Goal: Information Seeking & Learning: Check status

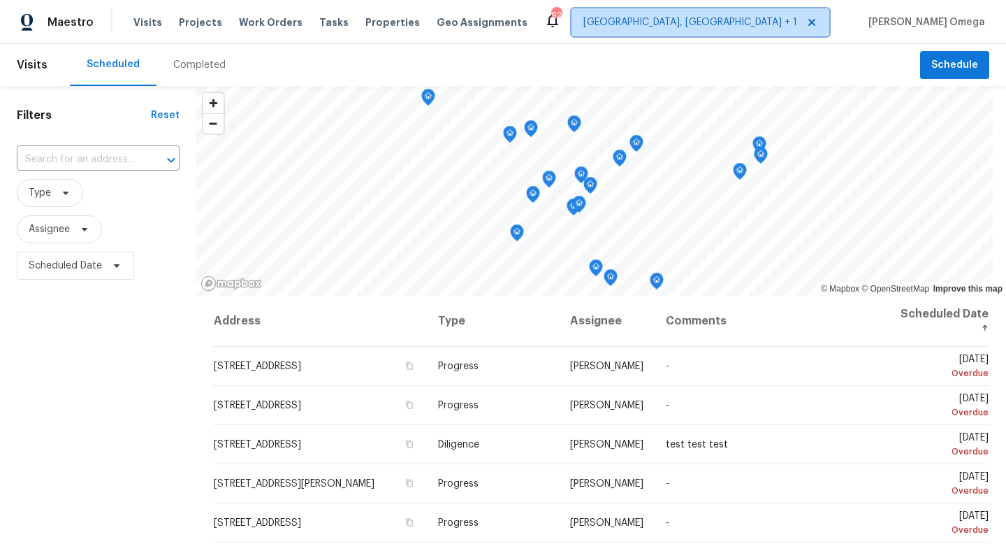
click at [818, 17] on icon at bounding box center [811, 22] width 11 height 11
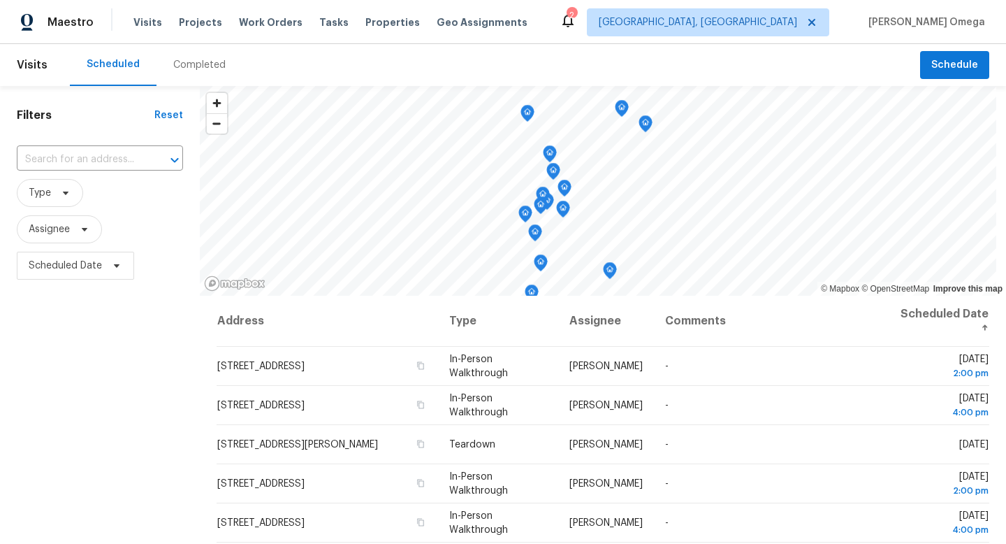
click at [37, 59] on span "Visits" at bounding box center [32, 65] width 31 height 31
click at [818, 22] on icon at bounding box center [811, 22] width 11 height 11
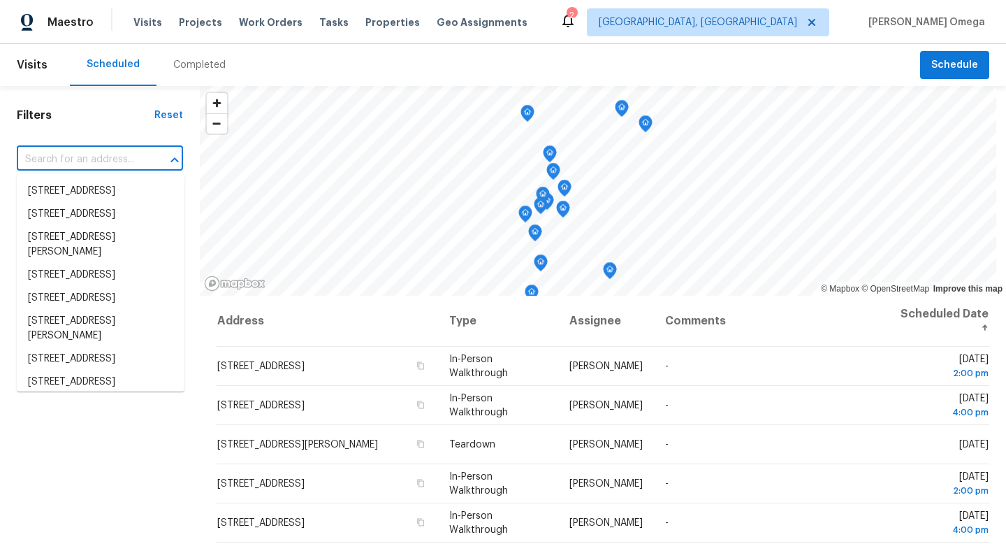
click at [56, 158] on input "text" at bounding box center [80, 160] width 127 height 22
paste input "10494 S Drew Bryant Cir"
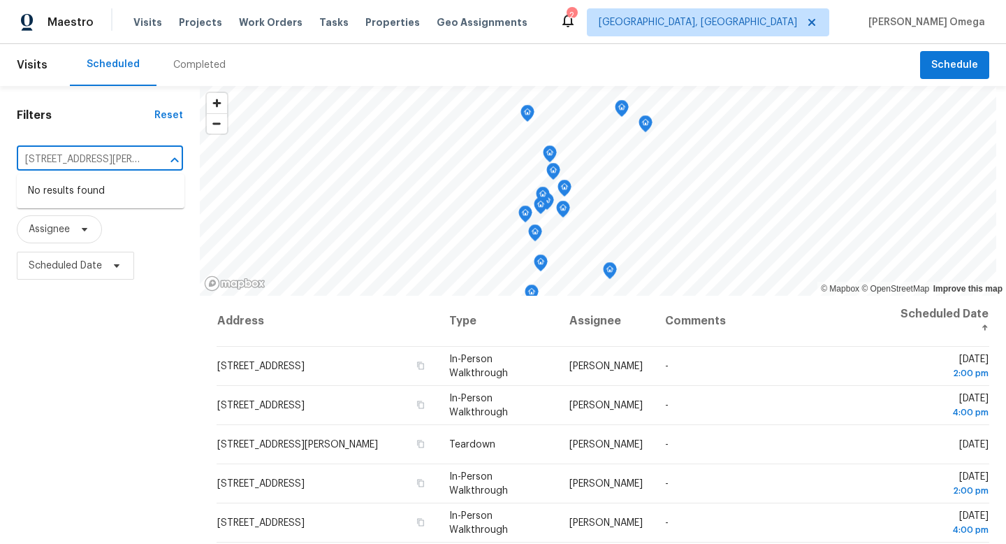
type input "10494 S Drew Bryant Cir"
click at [41, 60] on span "Visits" at bounding box center [32, 65] width 31 height 31
click at [199, 58] on div "Completed" at bounding box center [199, 65] width 52 height 14
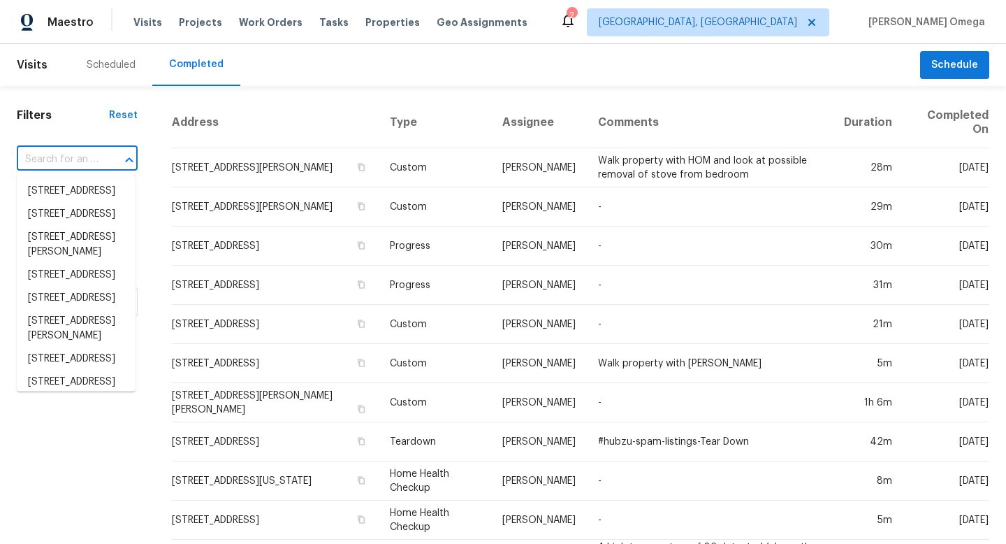
click at [92, 156] on input "text" at bounding box center [58, 160] width 82 height 22
paste input "10494 S Drew Bryant Cir"
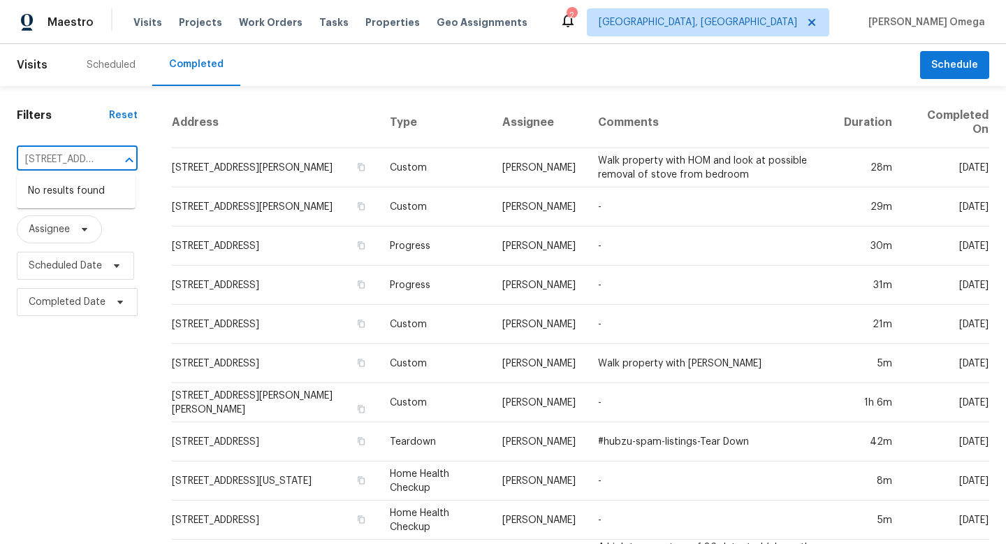
scroll to position [0, 39]
click at [54, 160] on input "10494 S Drew Bryant Cir" at bounding box center [58, 160] width 82 height 22
type input "="
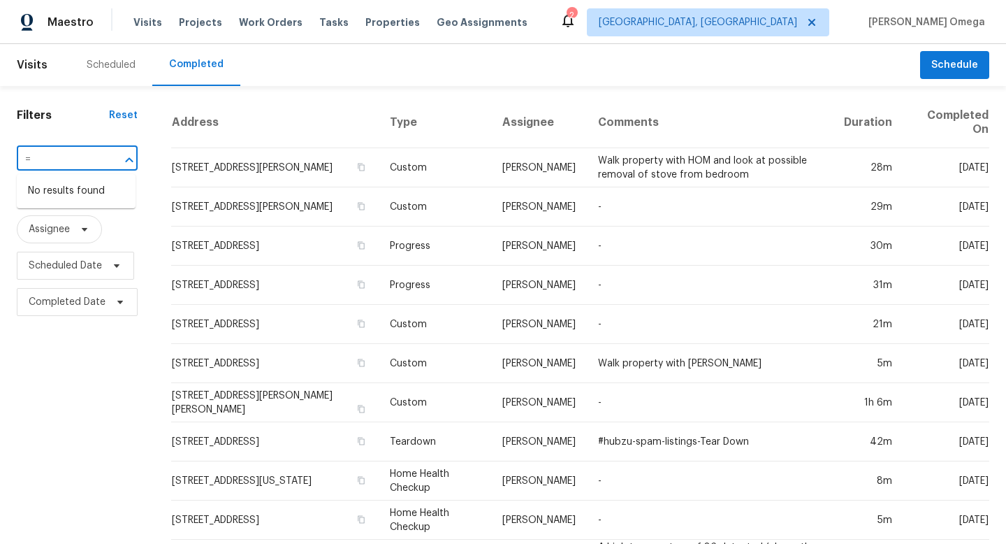
scroll to position [0, 0]
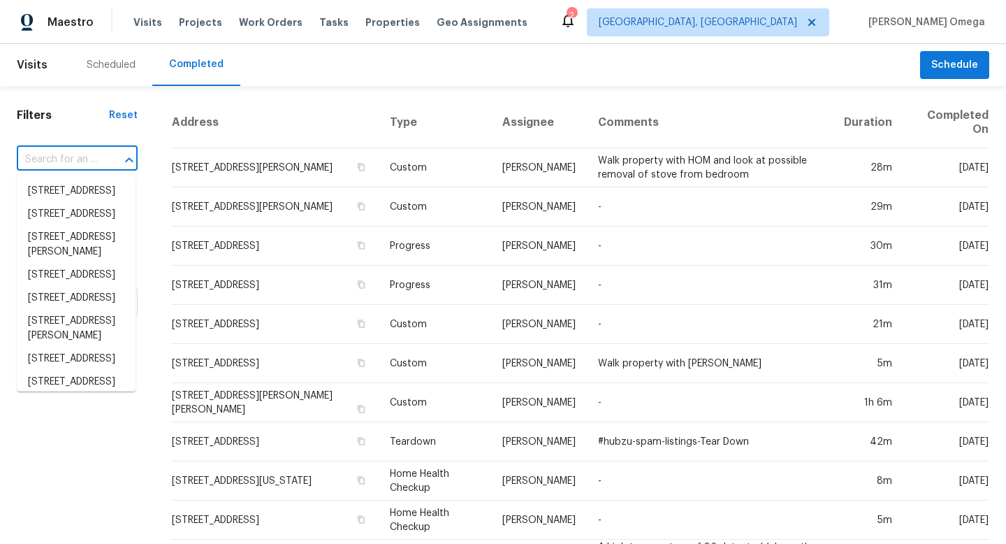
click at [70, 161] on input "text" at bounding box center [58, 160] width 82 height 22
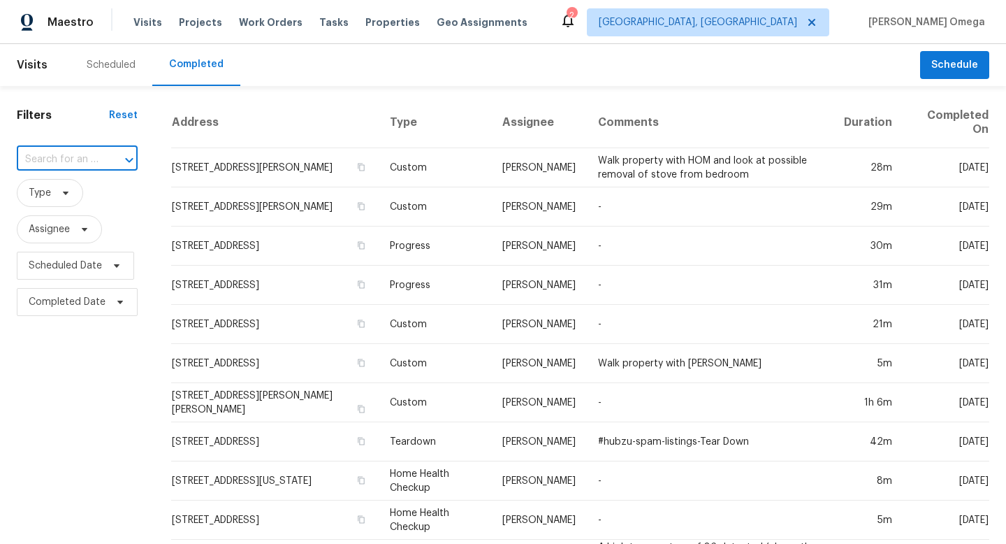
paste input "10494 S Drew Bryant Cir"
click at [70, 161] on input "10494 S Drew Bryant Cir" at bounding box center [58, 160] width 82 height 22
type input "10494 S Drew Bryant Cir"
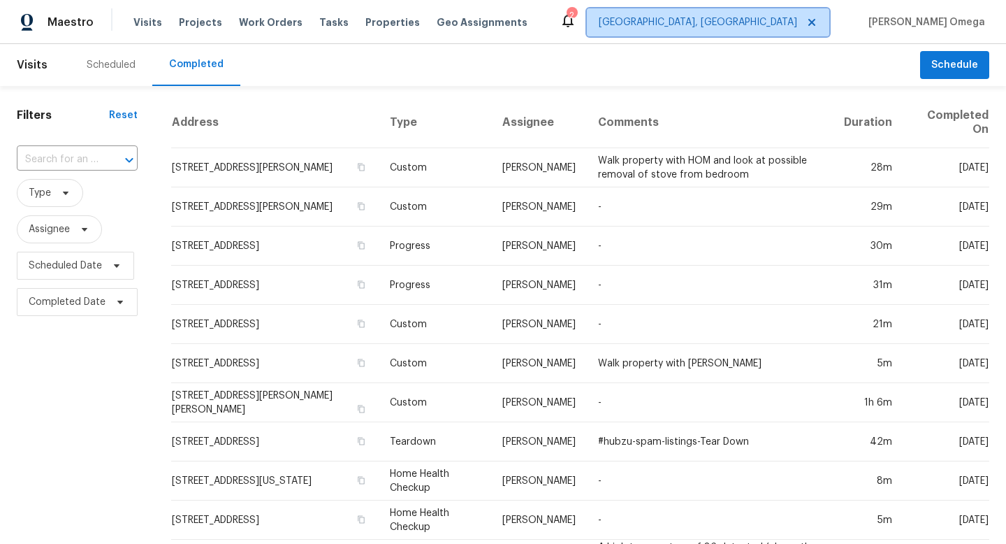
scroll to position [0, 0]
click at [818, 20] on icon at bounding box center [811, 22] width 11 height 11
click at [818, 21] on icon at bounding box center [811, 22] width 11 height 11
click at [797, 24] on span "Albuquerque, NM" at bounding box center [698, 22] width 198 height 14
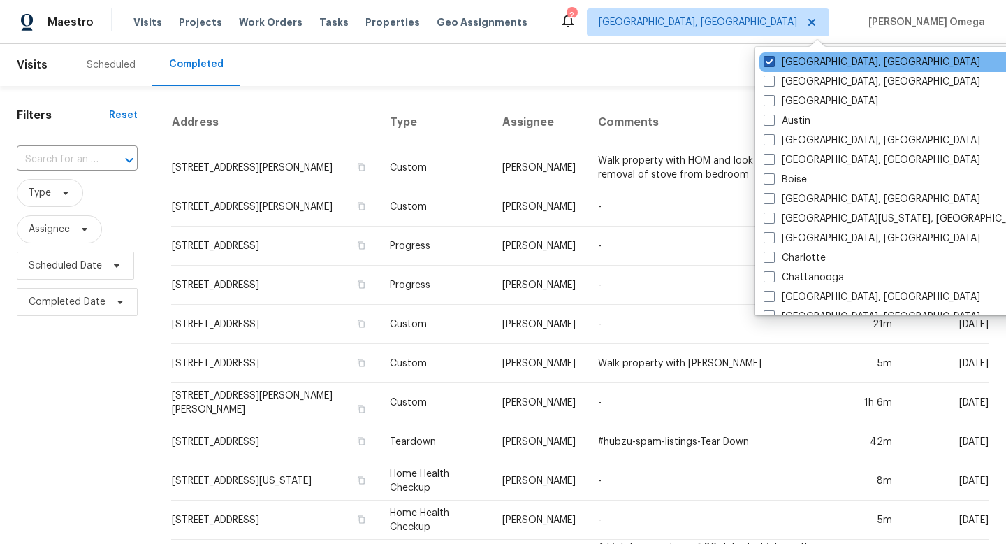
click at [770, 61] on span at bounding box center [769, 61] width 11 height 11
click at [770, 61] on input "Albuquerque, NM" at bounding box center [768, 59] width 9 height 9
checkbox input "true"
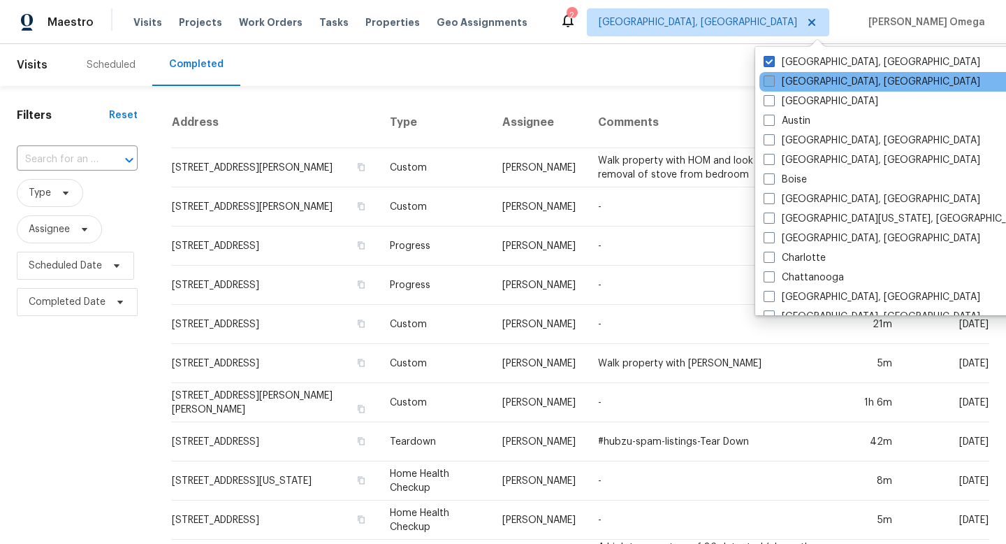
click at [769, 79] on span at bounding box center [769, 80] width 11 height 11
click at [769, 79] on input "Asheville, NC" at bounding box center [768, 79] width 9 height 9
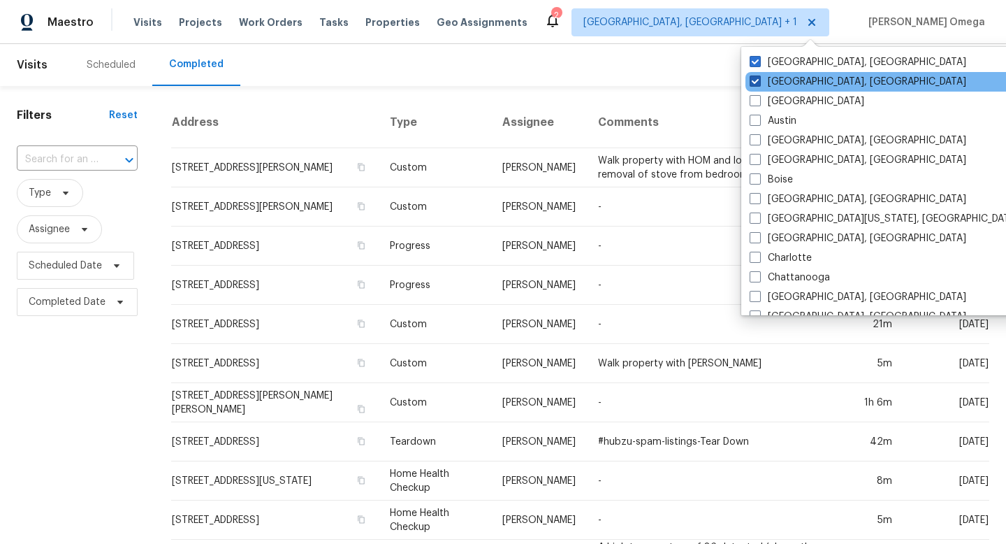
click at [769, 79] on label "Asheville, NC" at bounding box center [858, 82] width 217 height 14
click at [759, 79] on input "Asheville, NC" at bounding box center [754, 79] width 9 height 9
checkbox input "false"
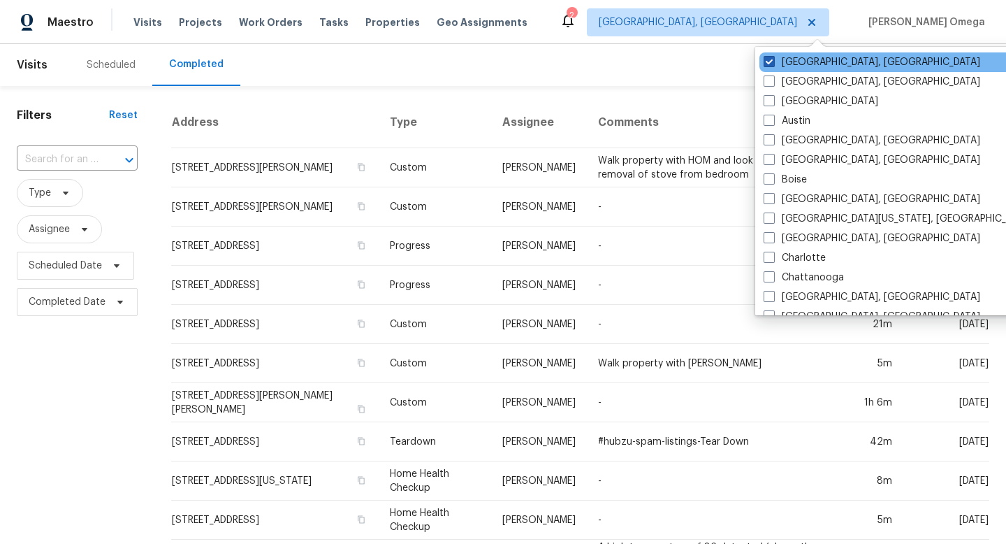
click at [770, 66] on span at bounding box center [769, 61] width 11 height 11
click at [770, 64] on input "Albuquerque, NM" at bounding box center [768, 59] width 9 height 9
checkbox input "true"
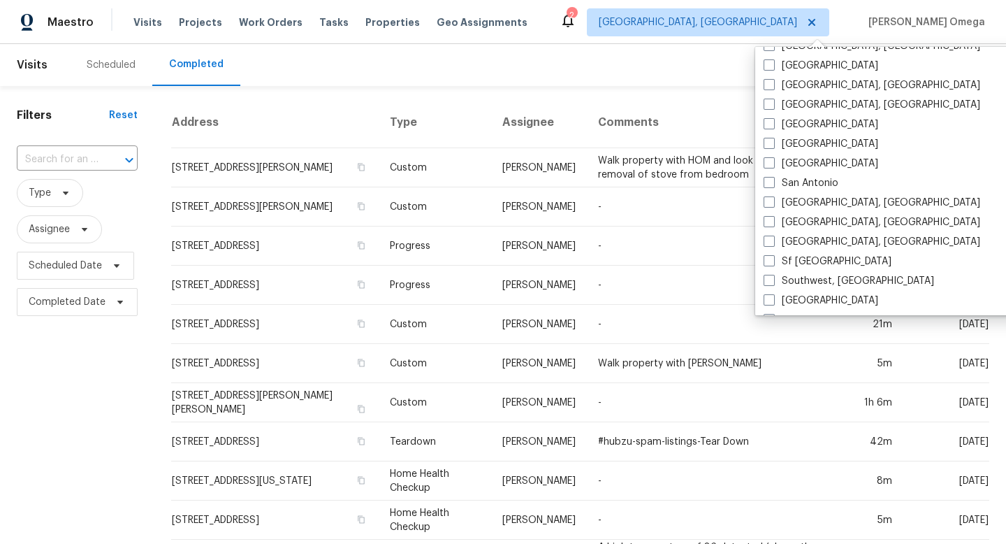
scroll to position [936, 0]
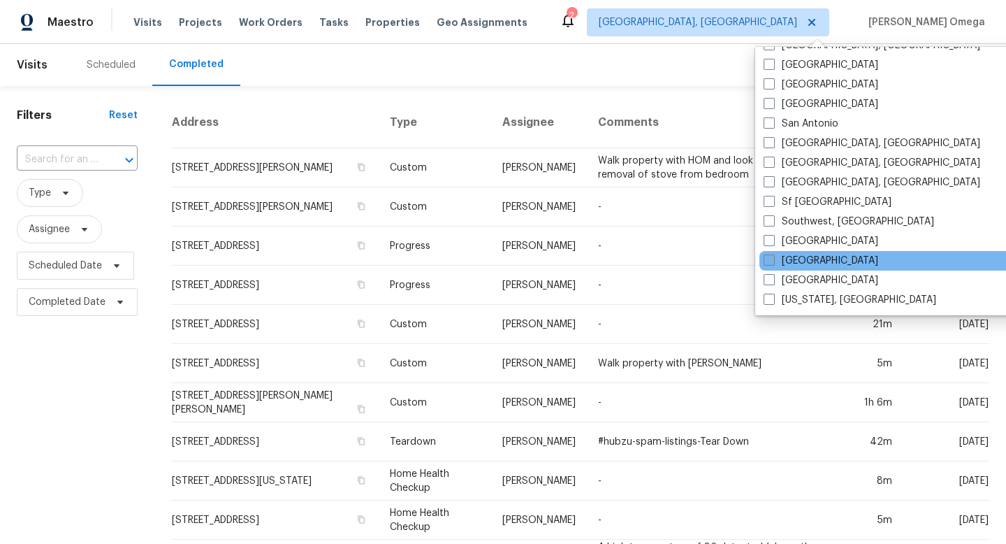
click at [771, 260] on span at bounding box center [769, 259] width 11 height 11
click at [771, 260] on input "Tampa" at bounding box center [768, 258] width 9 height 9
checkbox input "true"
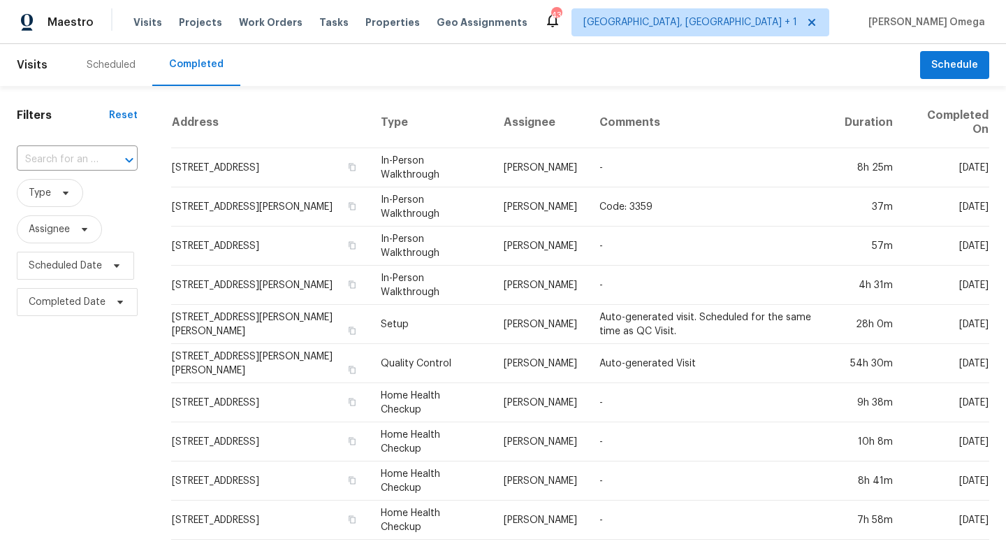
click at [77, 157] on input "text" at bounding box center [58, 160] width 82 height 22
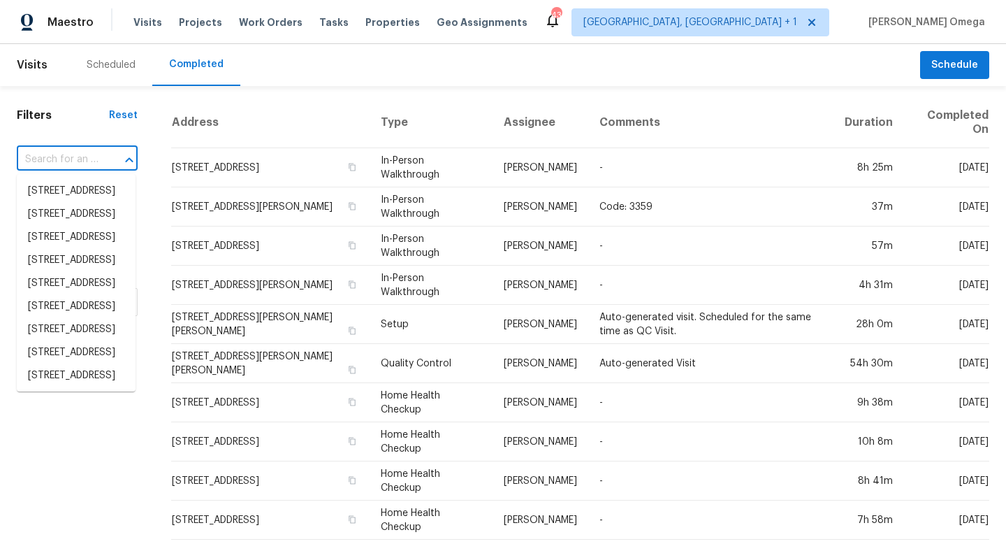
paste input "10494 S Drew Bryant Cir"
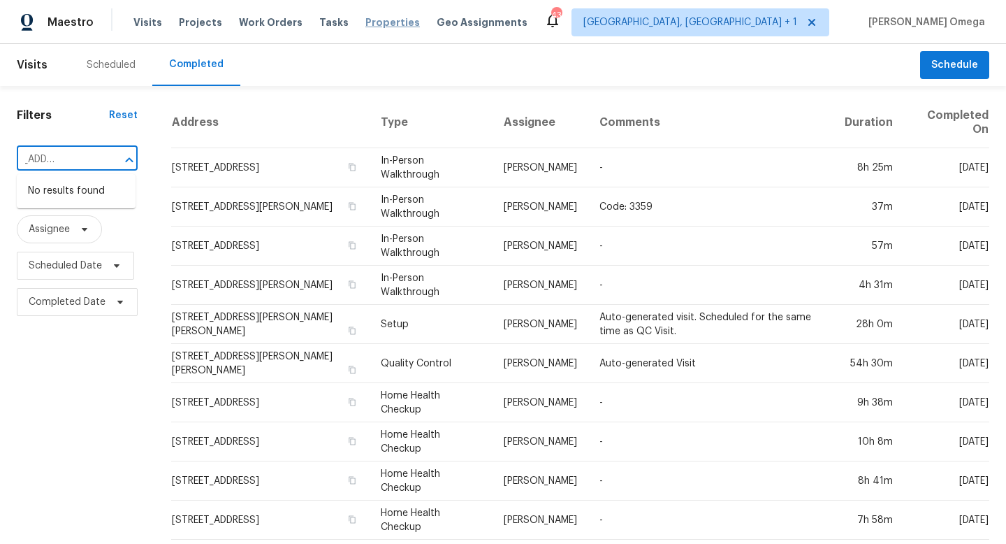
type input "10494 S Drew Bryant Cir"
click at [365, 25] on span "Properties" at bounding box center [392, 22] width 55 height 14
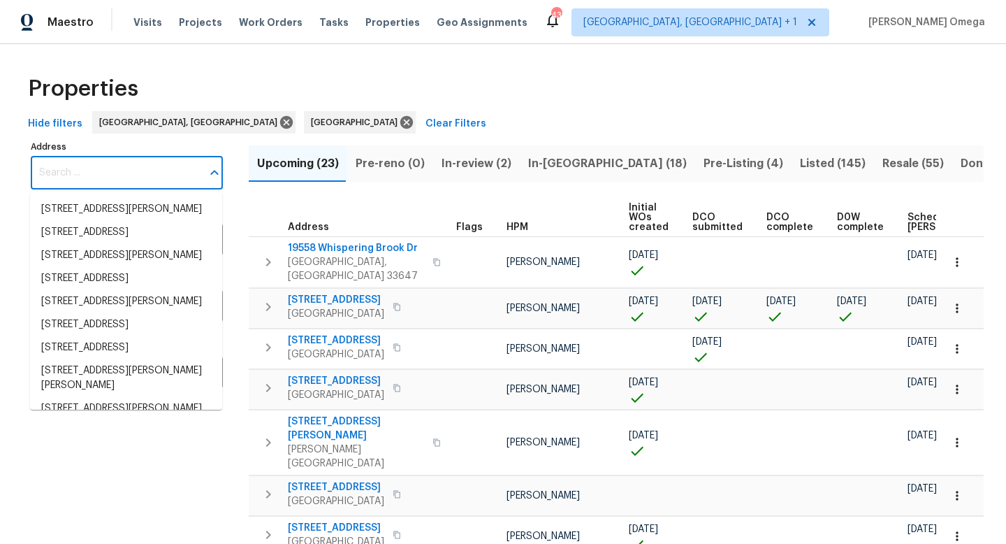
click at [105, 177] on input "Address" at bounding box center [116, 173] width 171 height 33
paste input "10494 S Drew Bryant Cir"
type input "10494 S Drew Bryant Cir"
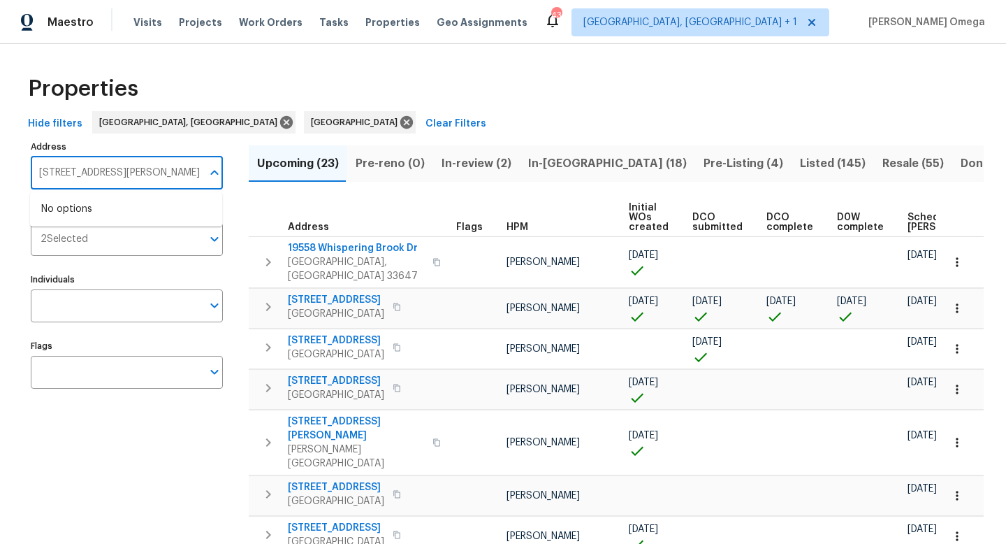
click at [108, 176] on input "10494 S Drew Bryant Cir" at bounding box center [116, 173] width 171 height 33
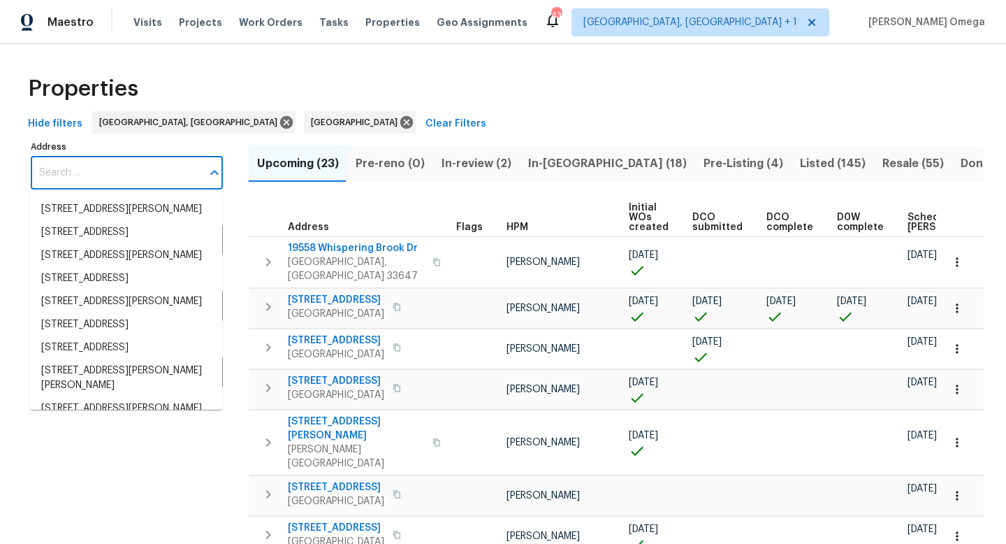
click at [357, 105] on div "Properties" at bounding box center [503, 88] width 962 height 45
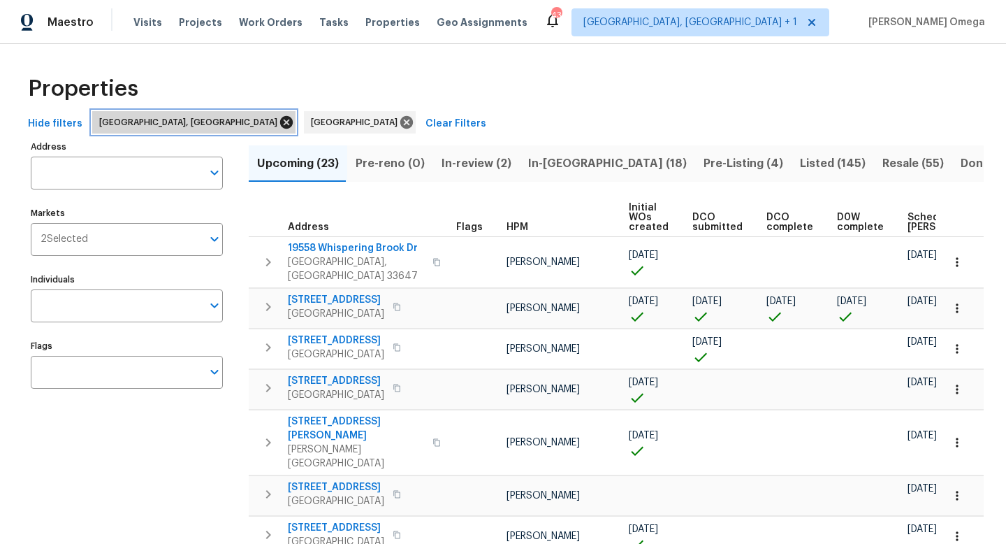
click at [280, 121] on icon at bounding box center [286, 122] width 13 height 13
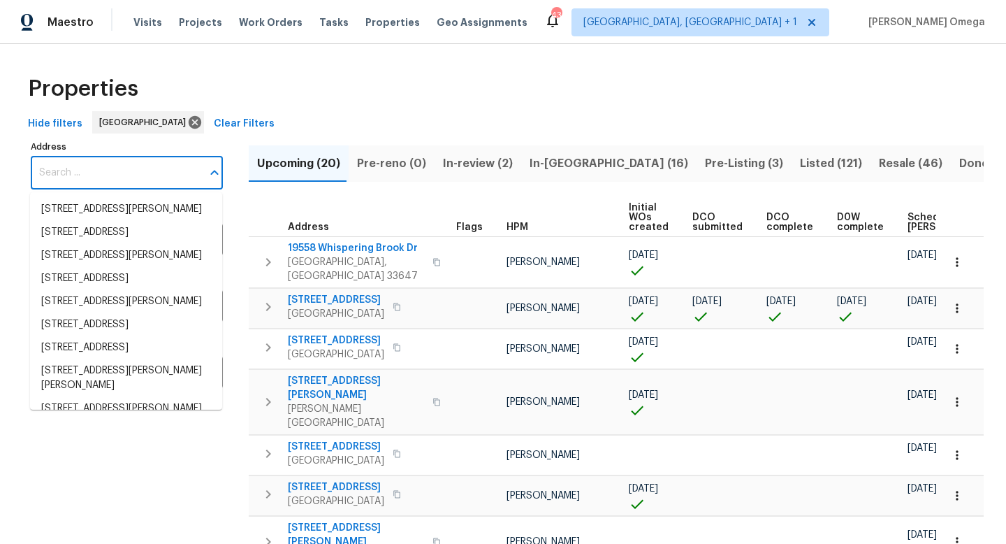
click at [159, 174] on input "Address" at bounding box center [116, 173] width 171 height 33
paste input "10494 S Drew Bryant Cir"
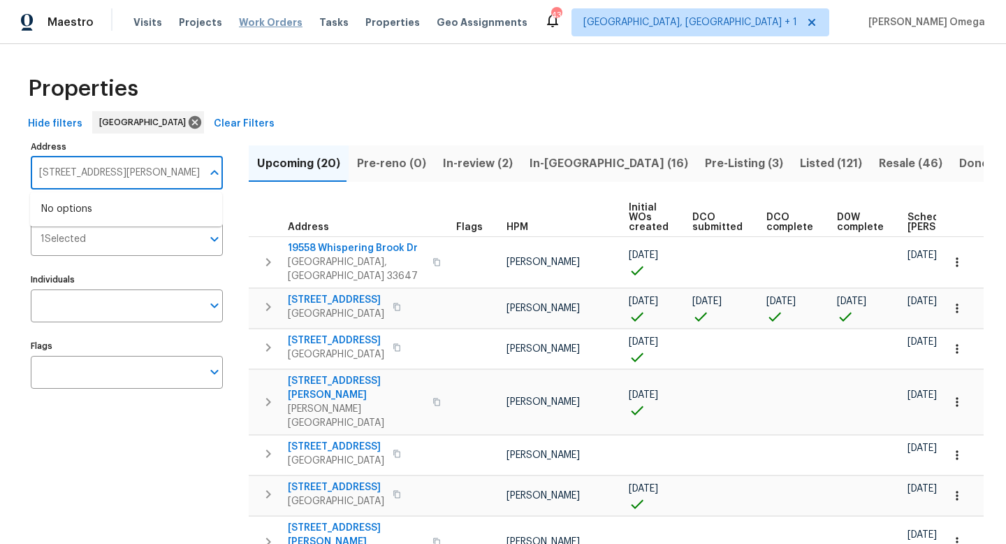
type input "10494 S Drew Bryant Cir"
click at [101, 181] on input "10494 S Drew Bryant Cir" at bounding box center [116, 173] width 171 height 33
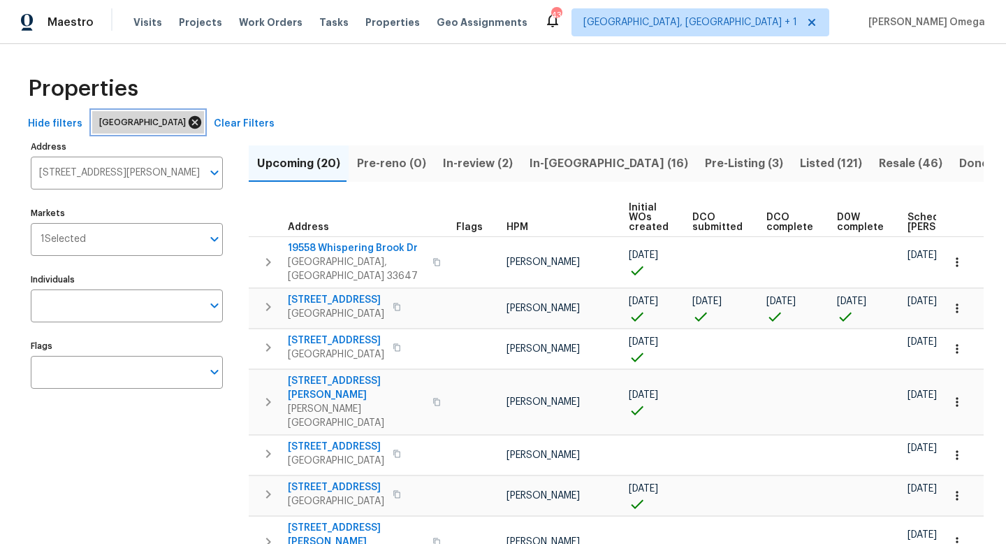
click at [189, 120] on icon at bounding box center [195, 122] width 13 height 13
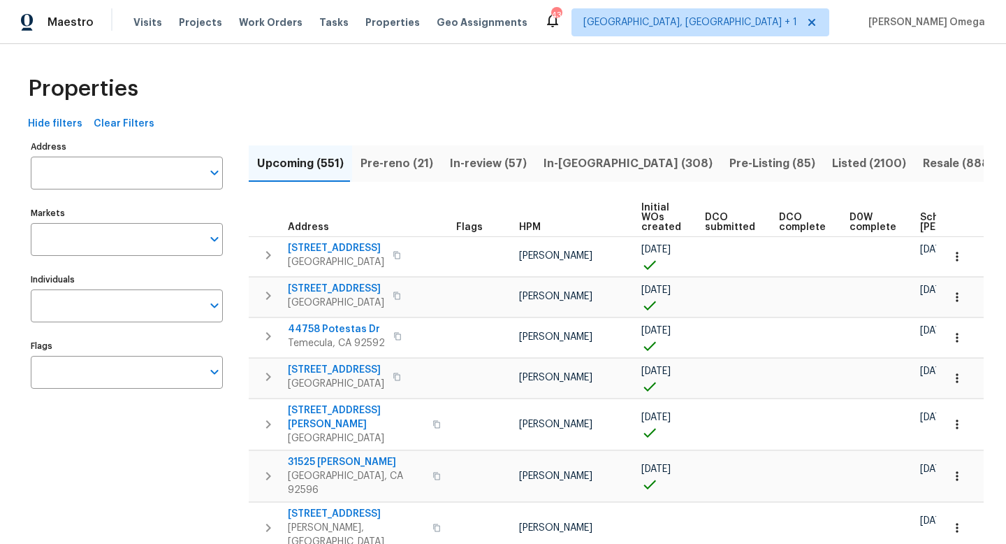
click at [97, 175] on input "Address" at bounding box center [116, 173] width 171 height 33
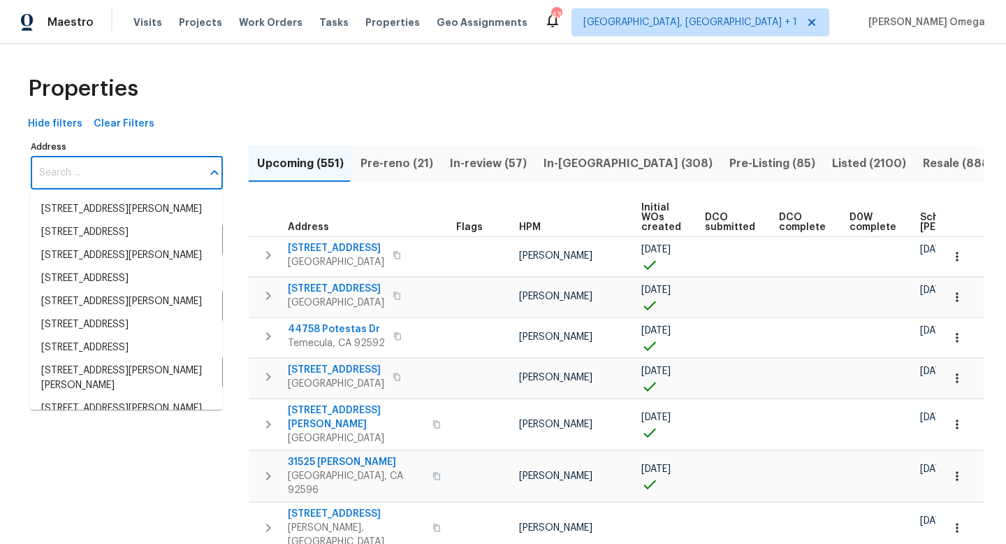
paste input "10494 S Drew Bryant Cir"
type input "10494 S Drew Bryant Cir"
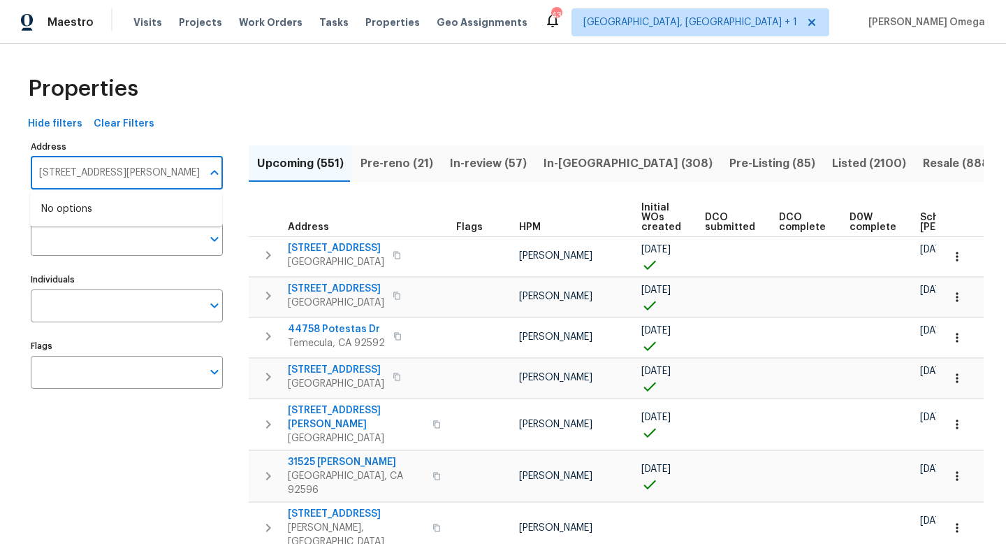
click at [150, 170] on input "10494 S Drew Bryant Cir" at bounding box center [116, 173] width 171 height 33
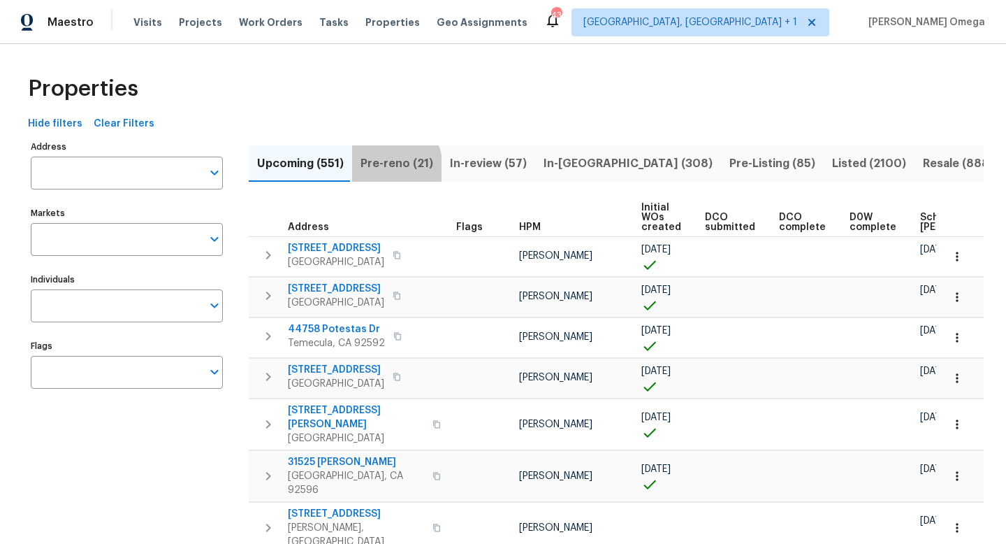
click at [382, 167] on span "Pre-reno (21)" at bounding box center [397, 164] width 73 height 20
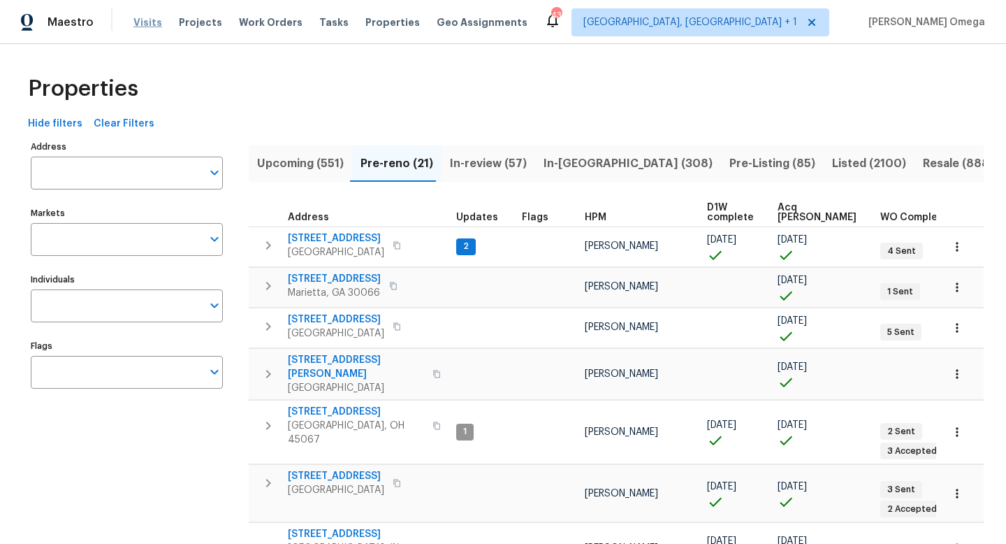
click at [137, 18] on span "Visits" at bounding box center [147, 22] width 29 height 14
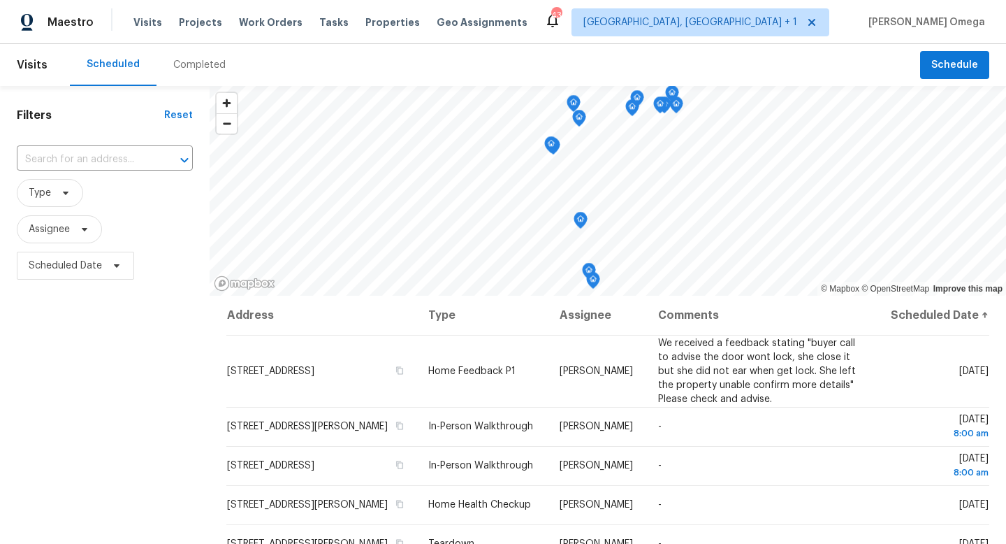
click at [187, 72] on div "Completed" at bounding box center [200, 65] width 86 height 42
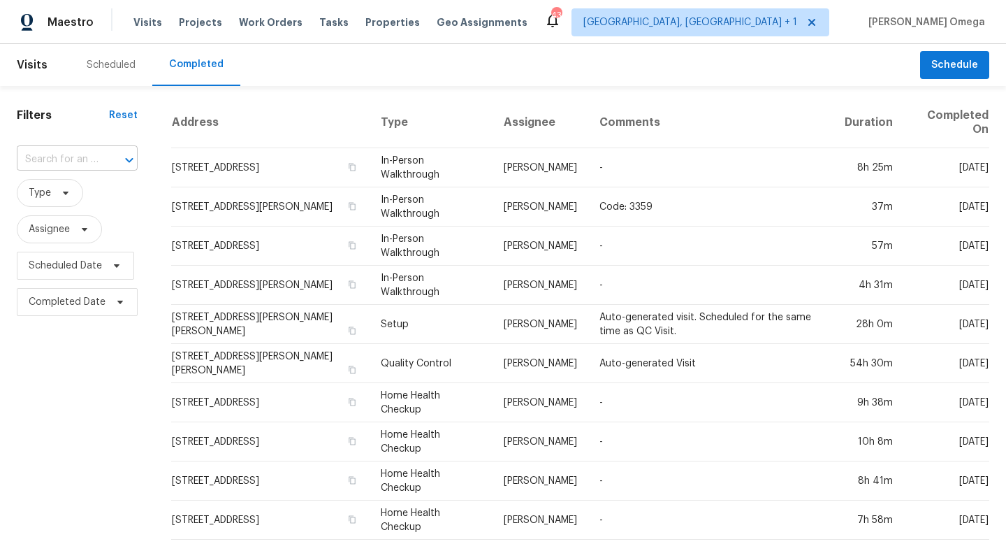
click at [96, 160] on input "text" at bounding box center [58, 160] width 82 height 22
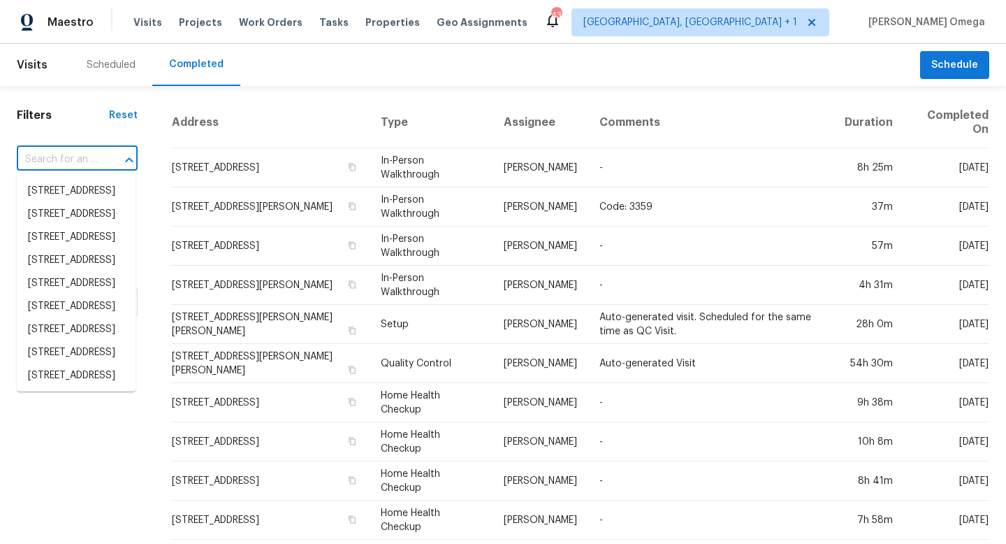
paste input "10494 S Drew Bryant Cir"
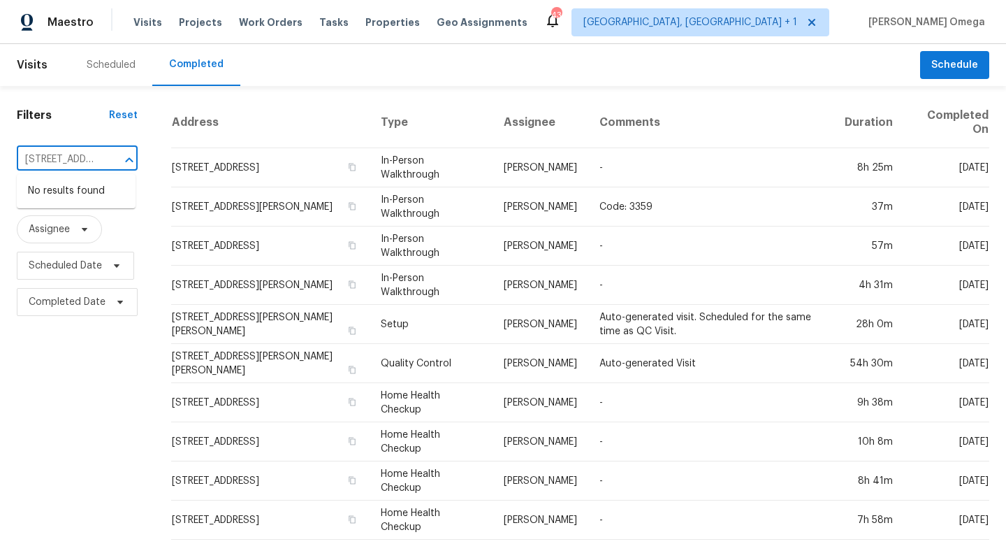
scroll to position [0, 39]
type input "10494 S Drew Bryant Cir"
click at [338, 103] on th "Address" at bounding box center [270, 122] width 198 height 51
